Goal: Navigation & Orientation: Find specific page/section

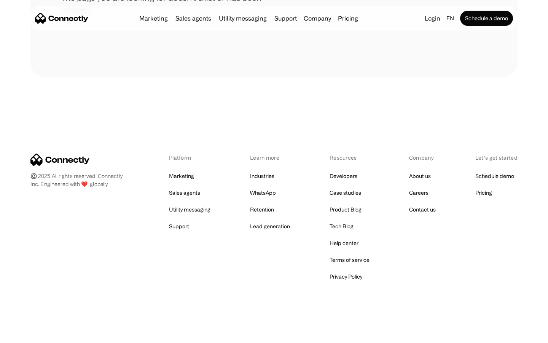
scroll to position [139, 0]
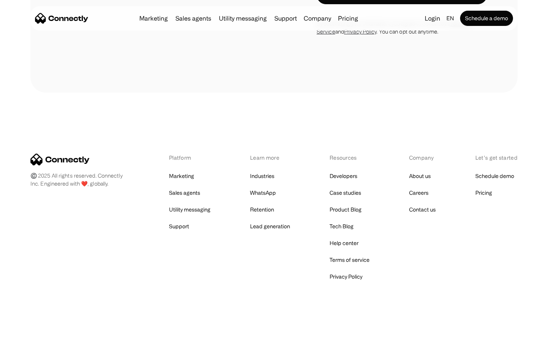
scroll to position [516, 0]
